Goal: Navigation & Orientation: Understand site structure

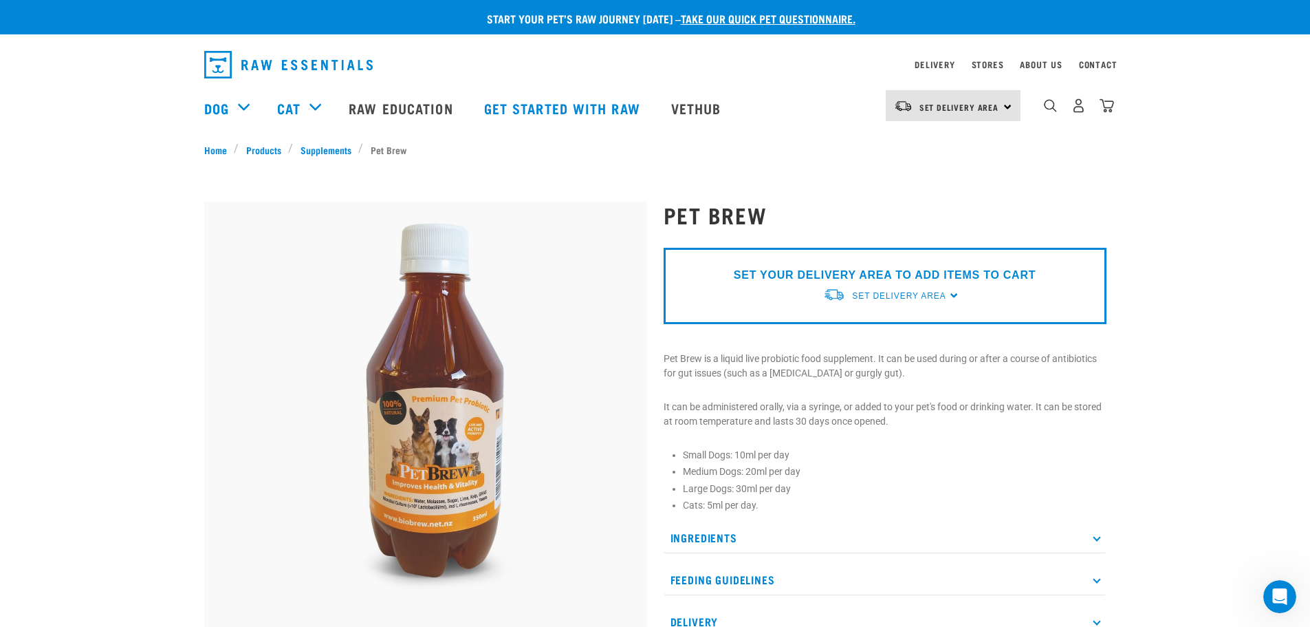
click at [845, 535] on p "Ingredients" at bounding box center [885, 537] width 443 height 31
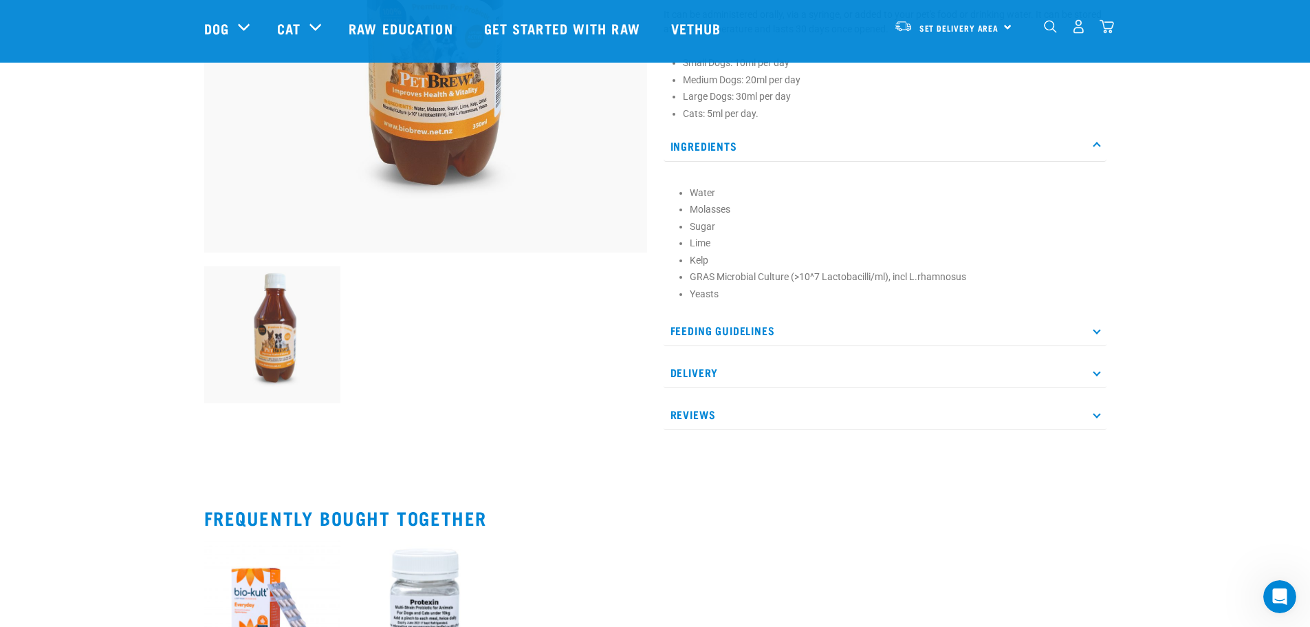
scroll to position [275, 0]
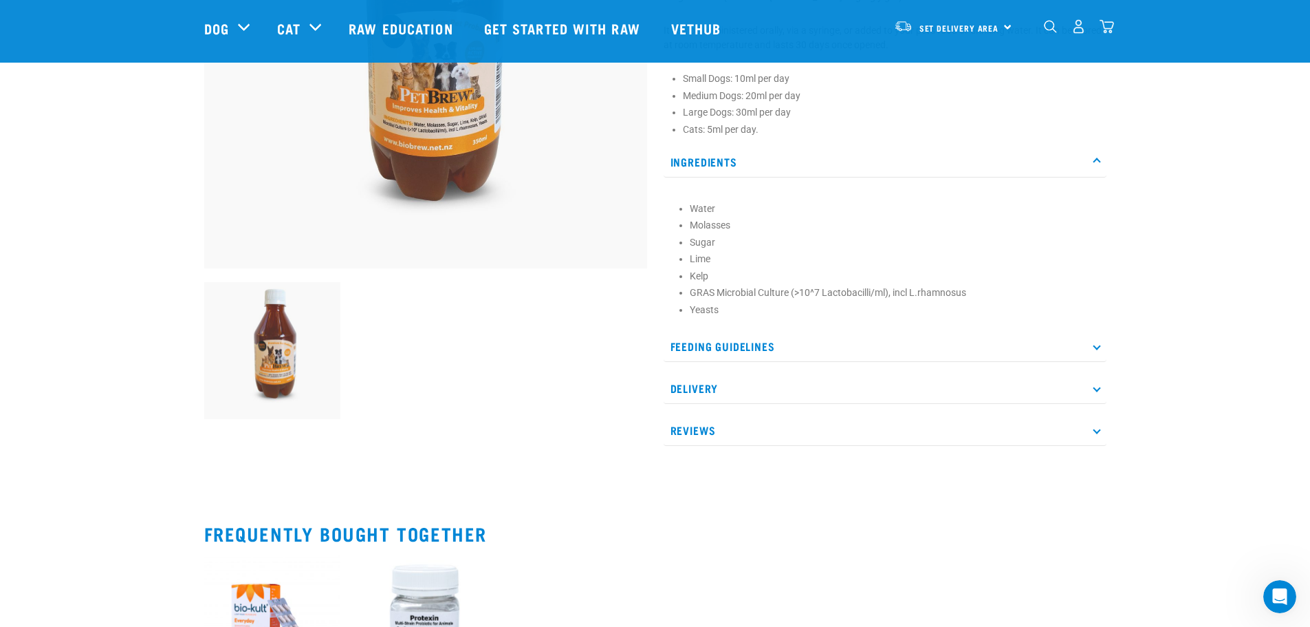
click at [768, 344] on p "Feeding Guidelines" at bounding box center [885, 346] width 443 height 31
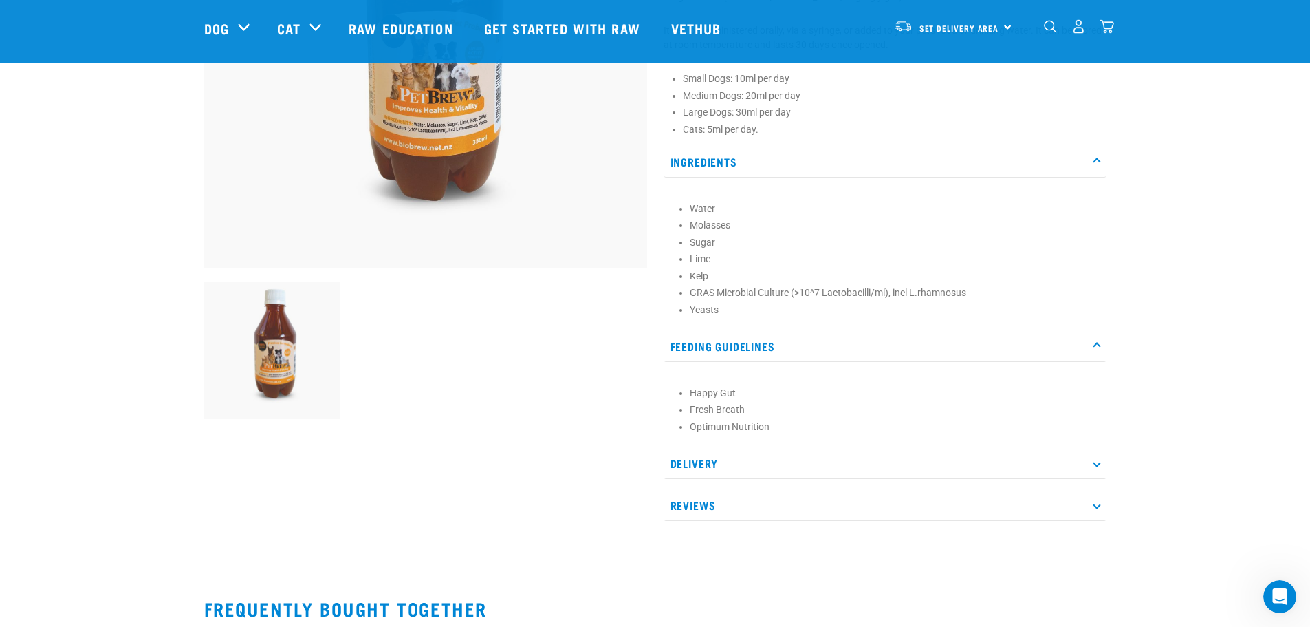
click at [709, 464] on p "Delivery" at bounding box center [885, 463] width 443 height 31
click at [707, 544] on p "Reviews" at bounding box center [885, 546] width 443 height 31
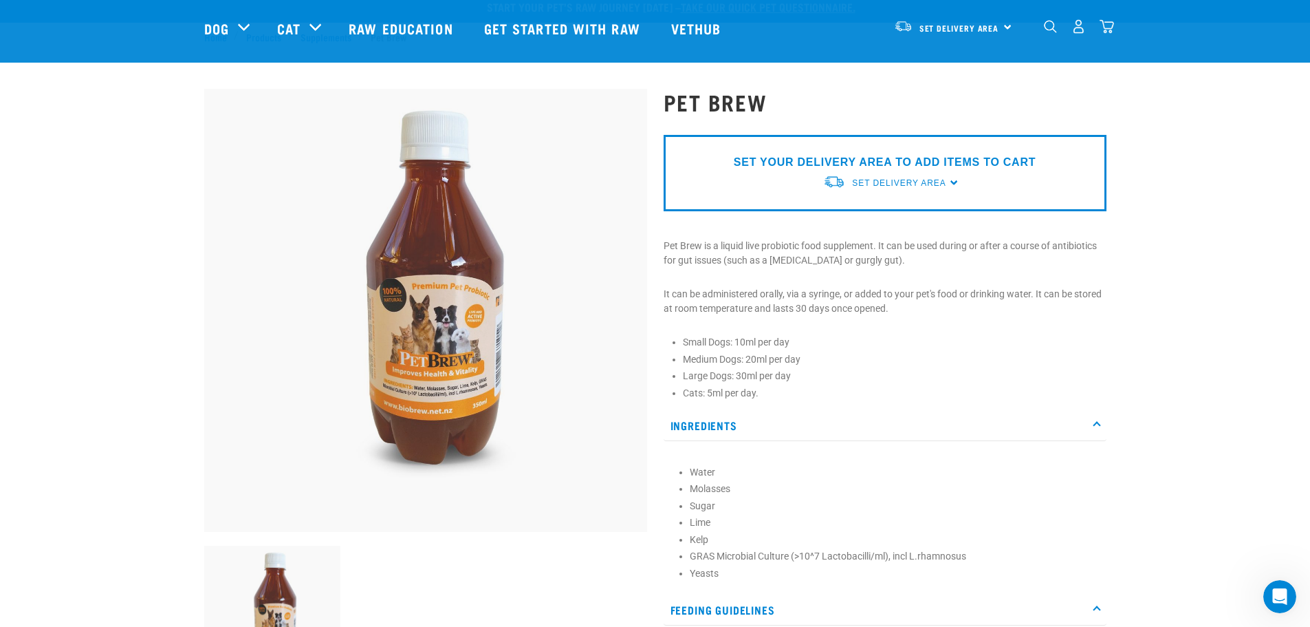
scroll to position [0, 0]
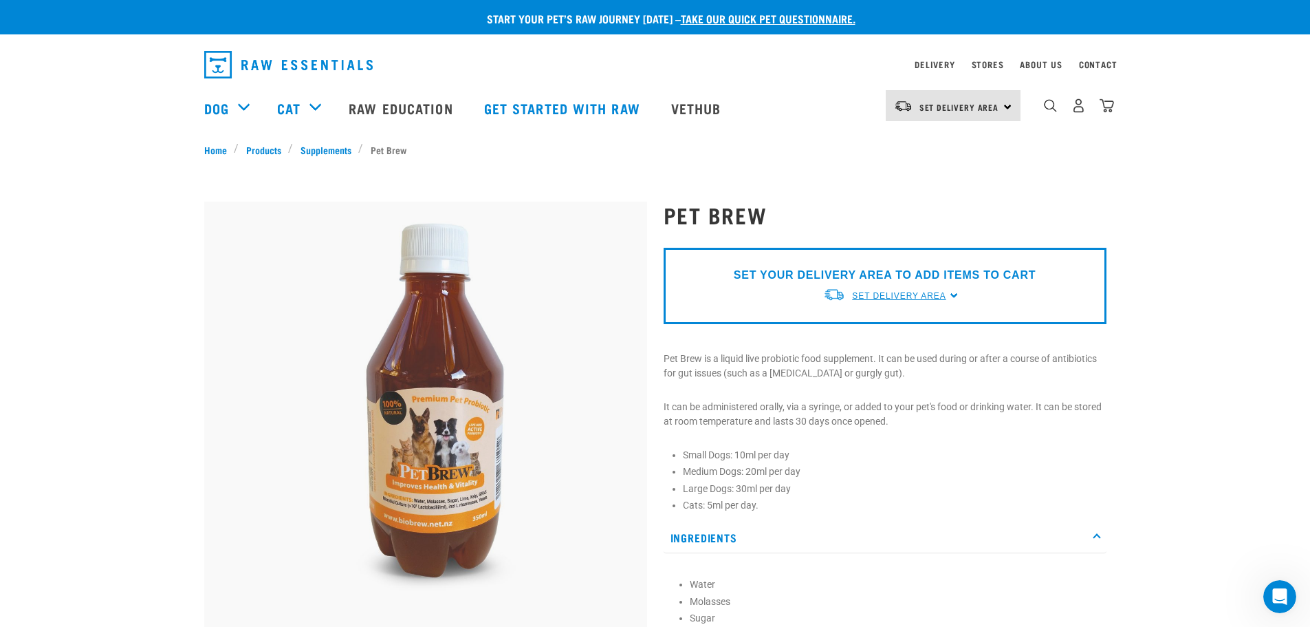
click at [908, 291] on span "Set Delivery Area" at bounding box center [899, 296] width 94 height 10
click at [861, 342] on link "[GEOGRAPHIC_DATA]" at bounding box center [891, 350] width 137 height 23
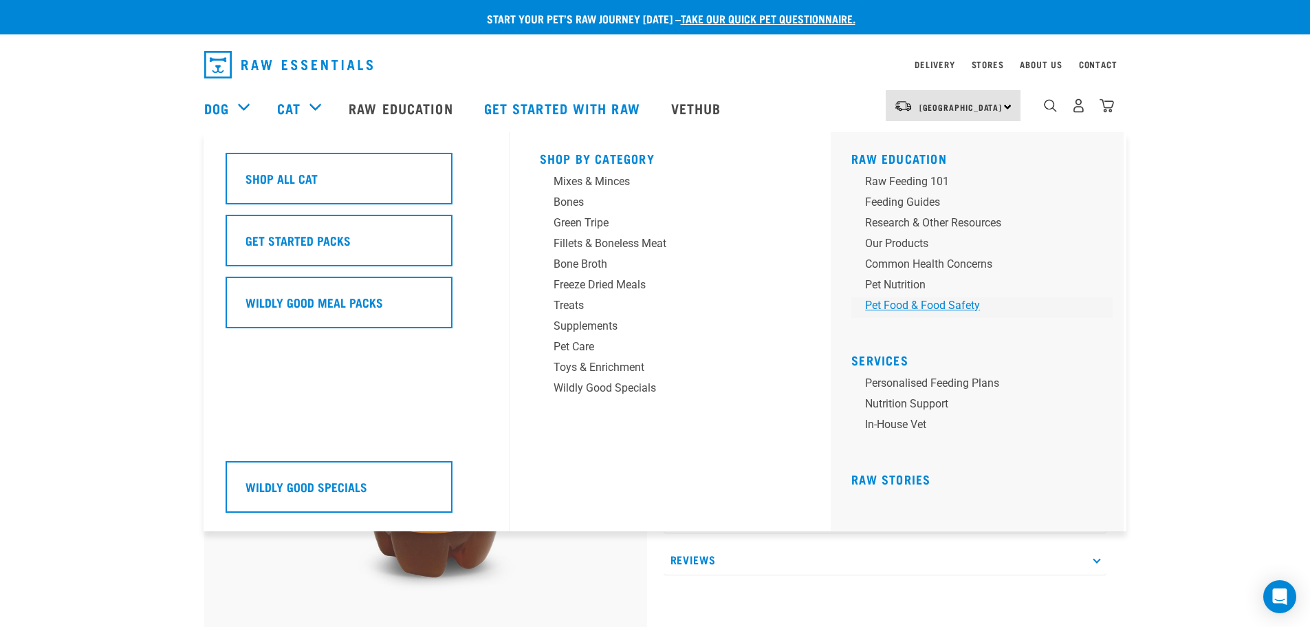
click at [900, 307] on div "Pet Food & Food Safety" at bounding box center [972, 305] width 215 height 17
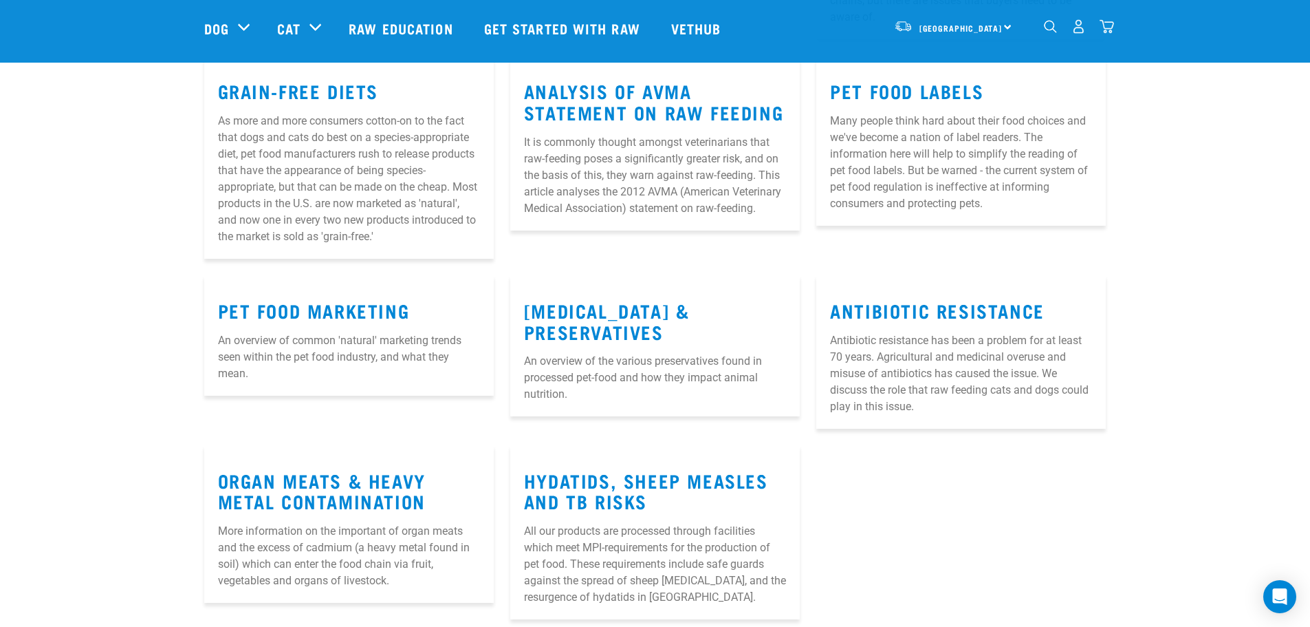
scroll to position [344, 0]
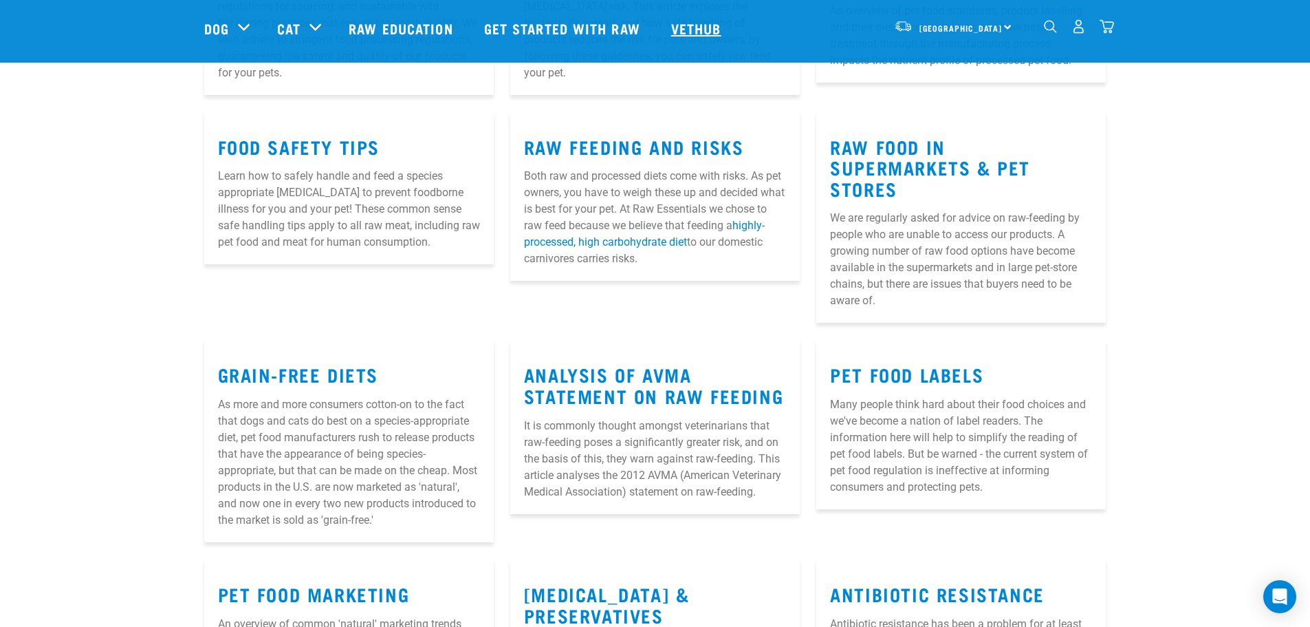
click at [702, 24] on link "Vethub" at bounding box center [698, 28] width 81 height 55
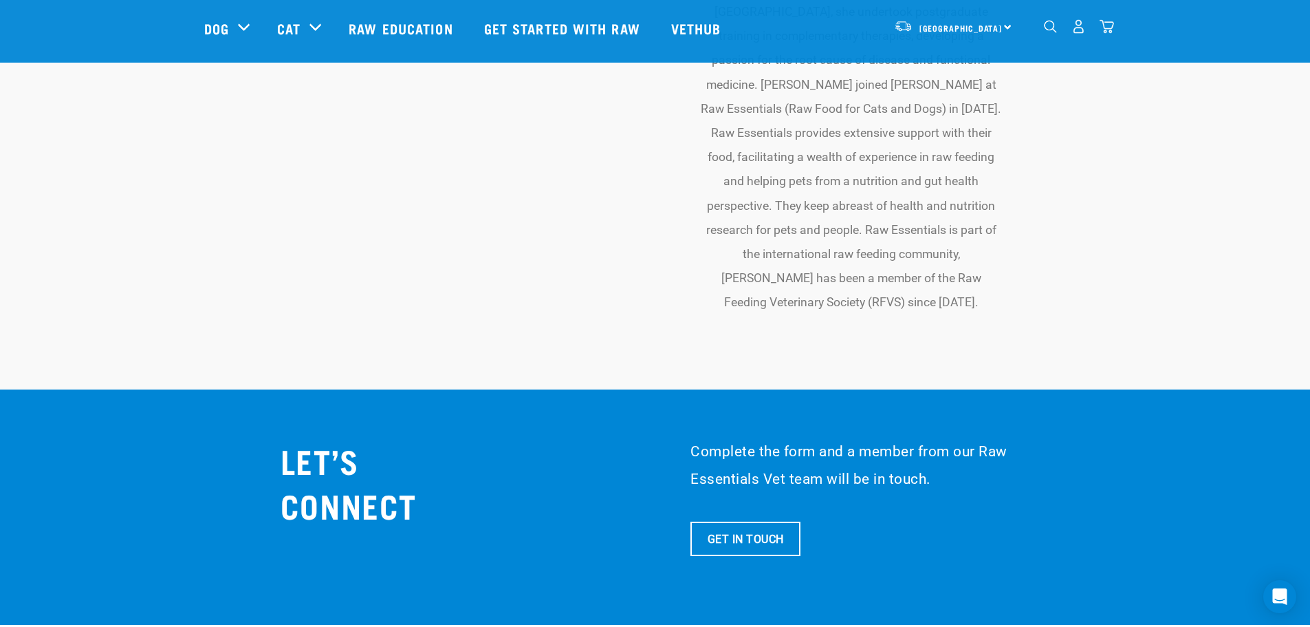
scroll to position [4953, 0]
